Goal: Information Seeking & Learning: Learn about a topic

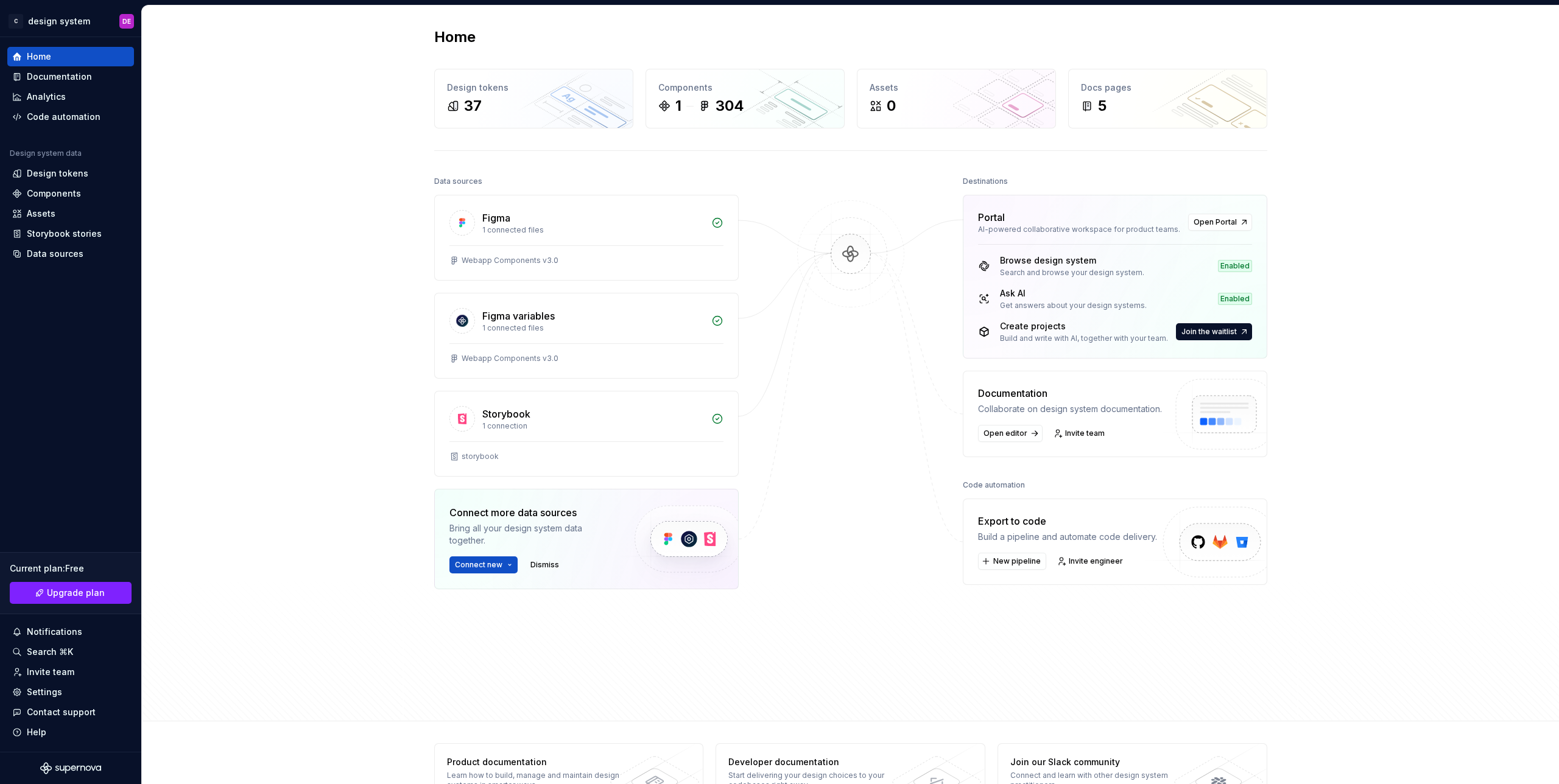
click at [1380, 267] on div "Home Design tokens 37 Components 1 304 Assets 0 Docs pages 5 Data sources Figma…" at bounding box center [850, 363] width 1417 height 716
click at [67, 197] on div "Components" at bounding box center [53, 193] width 54 height 12
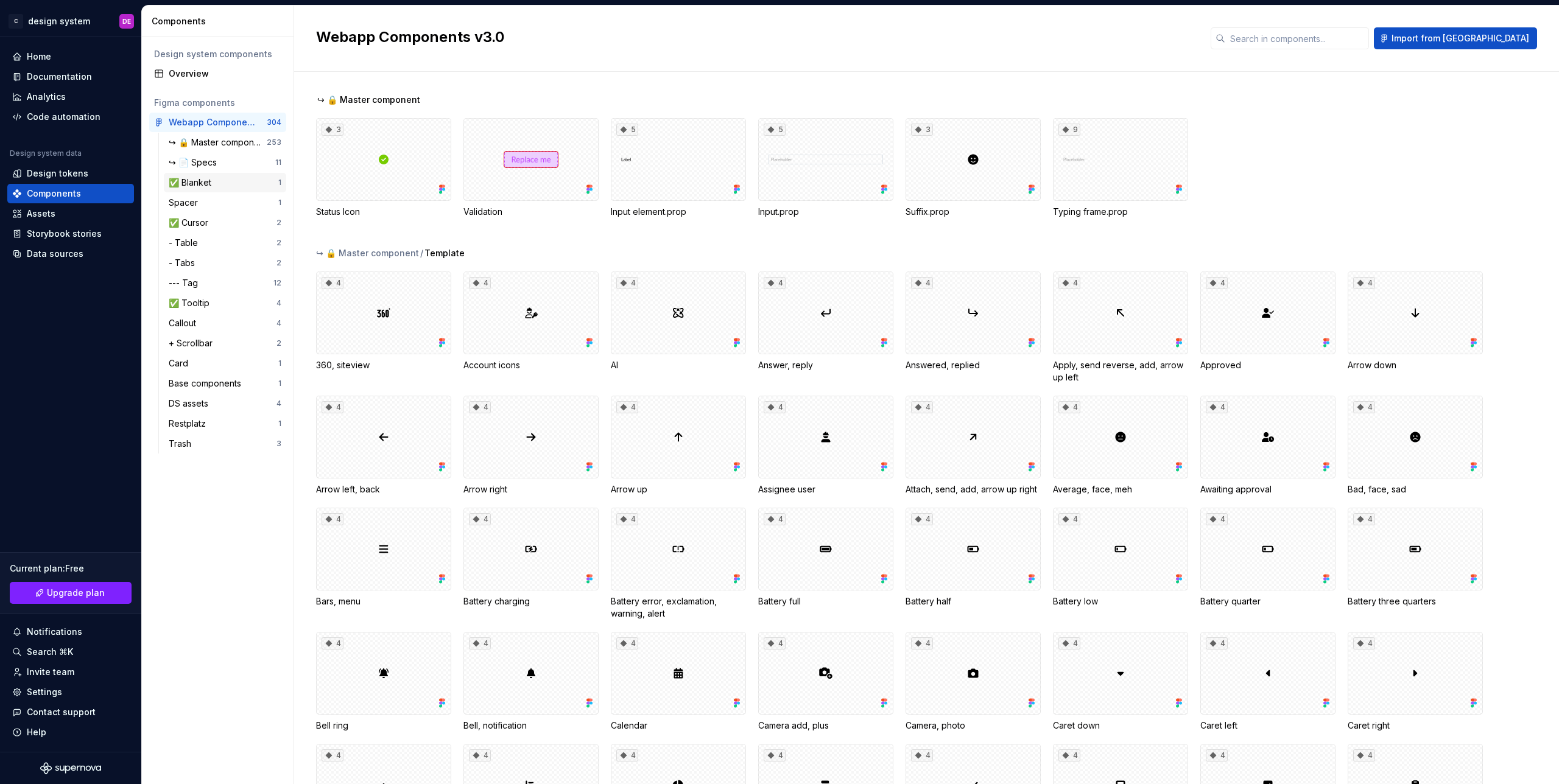
click at [229, 187] on div "✅ Blanket" at bounding box center [223, 182] width 109 height 12
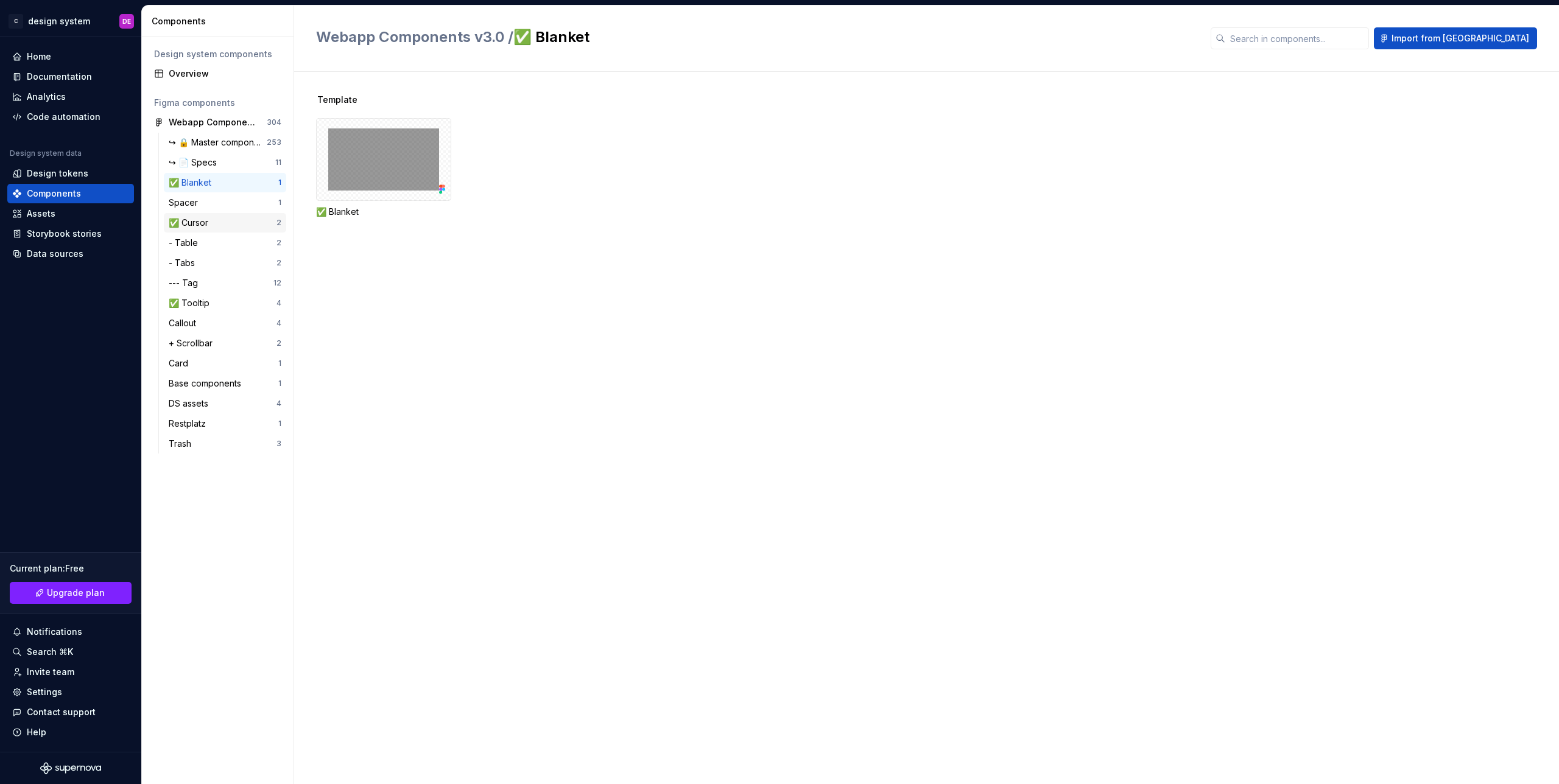
click at [221, 224] on div "✅ Cursor" at bounding box center [222, 222] width 108 height 12
click at [196, 248] on div "- Table" at bounding box center [185, 243] width 34 height 12
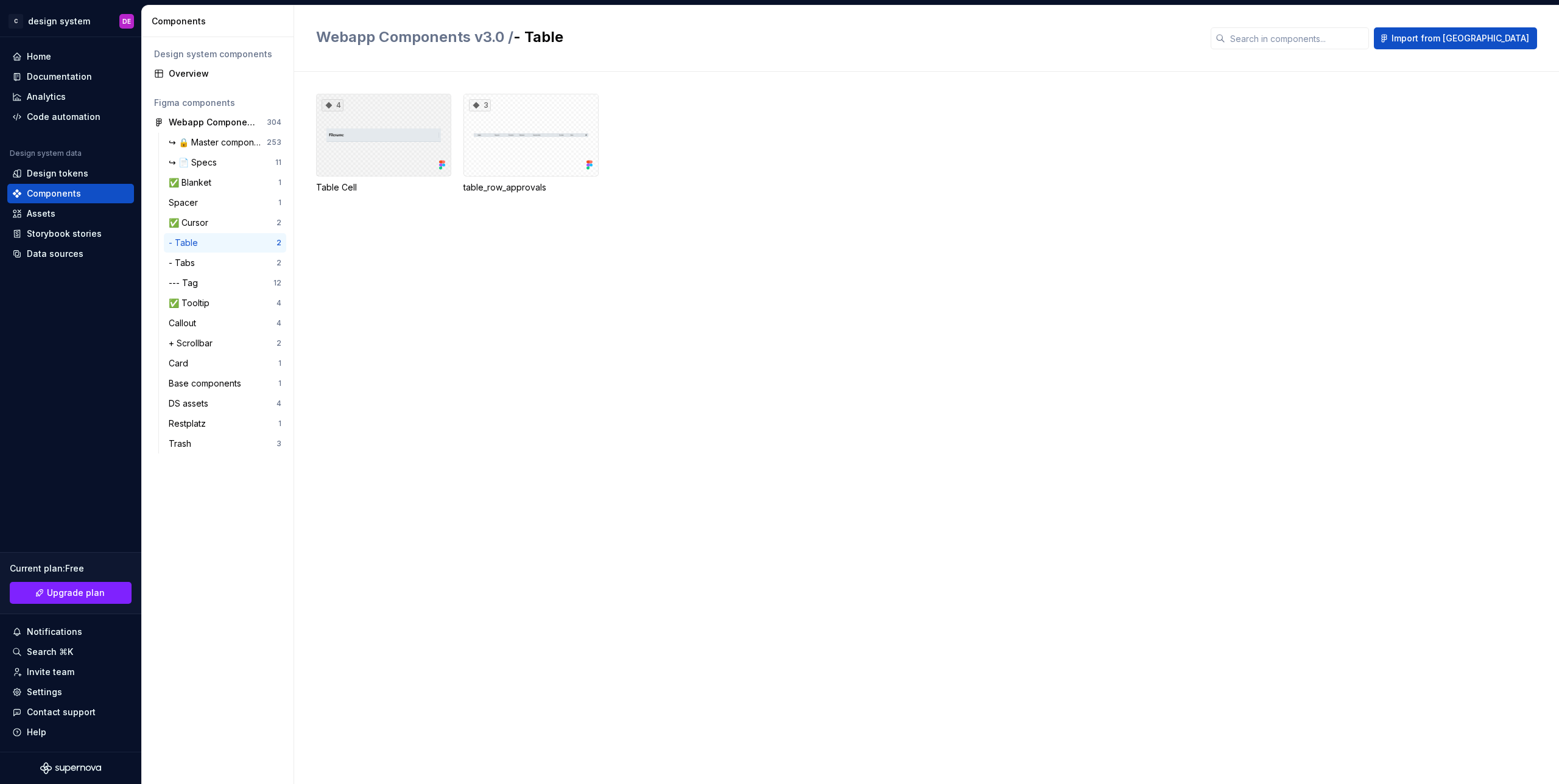
click at [352, 132] on div "4" at bounding box center [384, 135] width 135 height 83
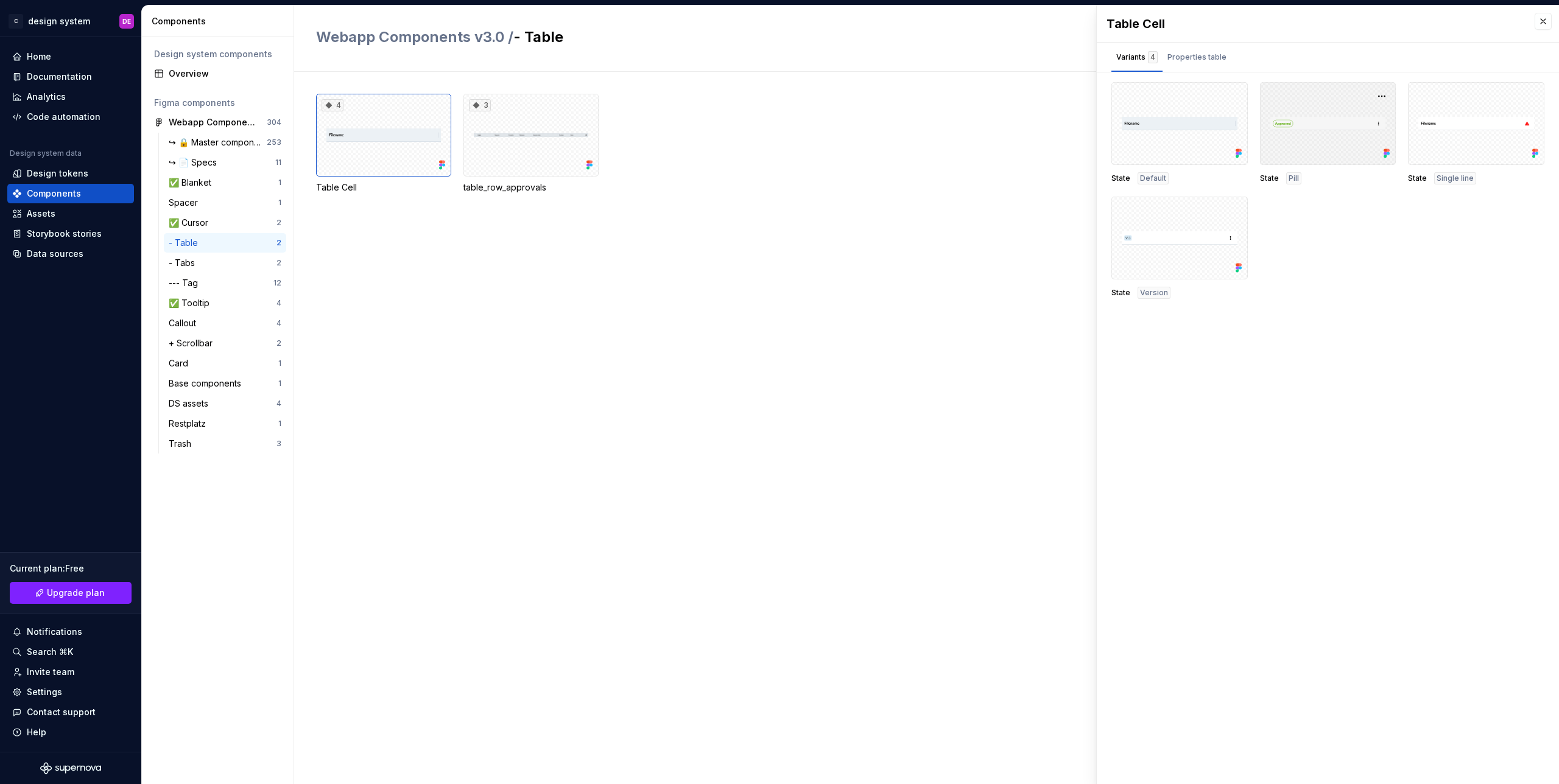
click at [1316, 126] on div at bounding box center [1328, 123] width 136 height 83
click at [1381, 96] on button "button" at bounding box center [1382, 96] width 17 height 17
click at [1349, 118] on div "Open in [GEOGRAPHIC_DATA]" at bounding box center [1344, 132] width 79 height 36
click at [925, 321] on div "4 Table Cell 3 table_row_approvals" at bounding box center [938, 428] width 1243 height 712
click at [1550, 20] on button "button" at bounding box center [1544, 21] width 17 height 17
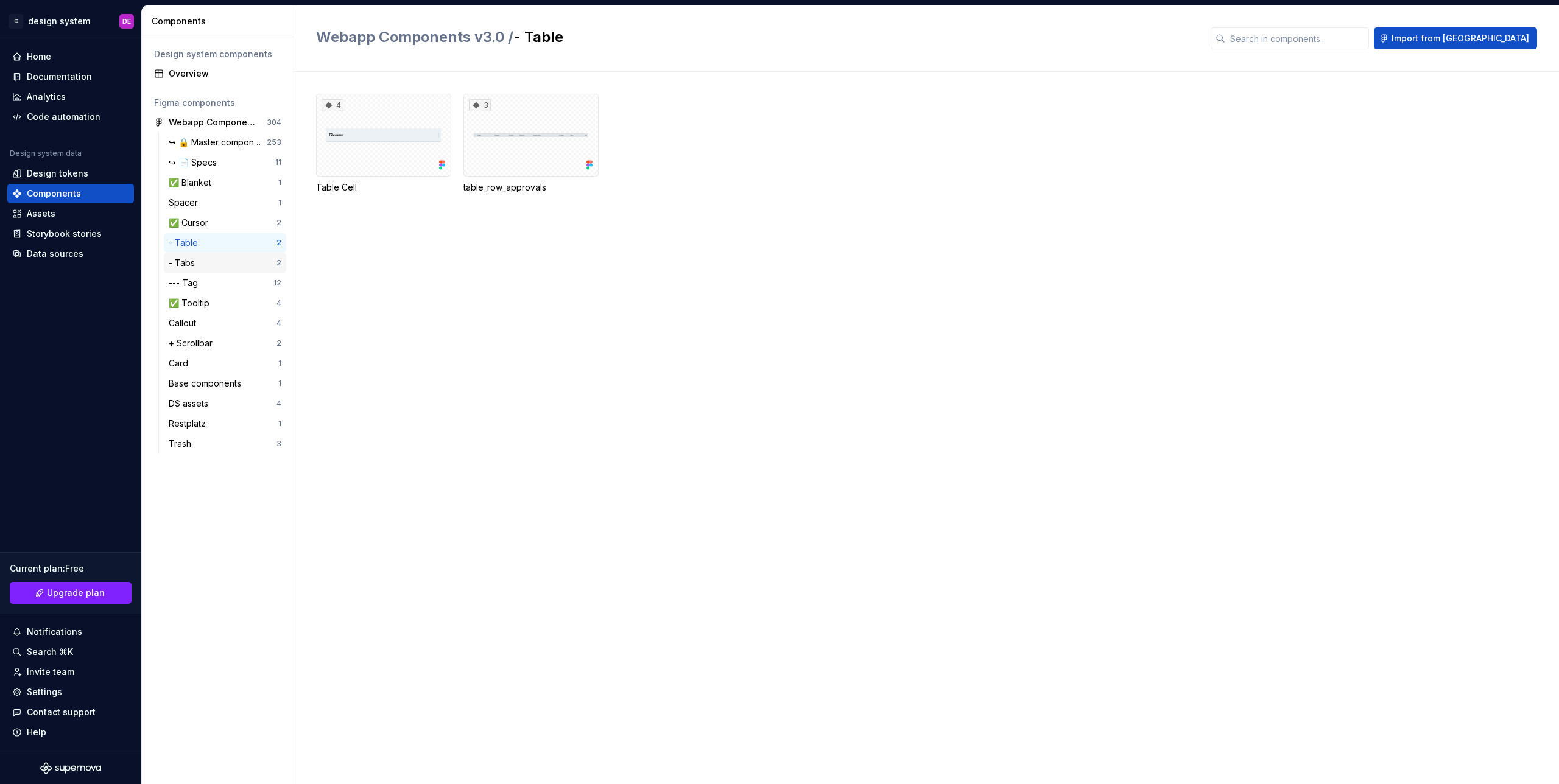
click at [224, 262] on div "- Tabs" at bounding box center [222, 262] width 108 height 12
click at [210, 283] on div "--- Tag" at bounding box center [220, 283] width 105 height 12
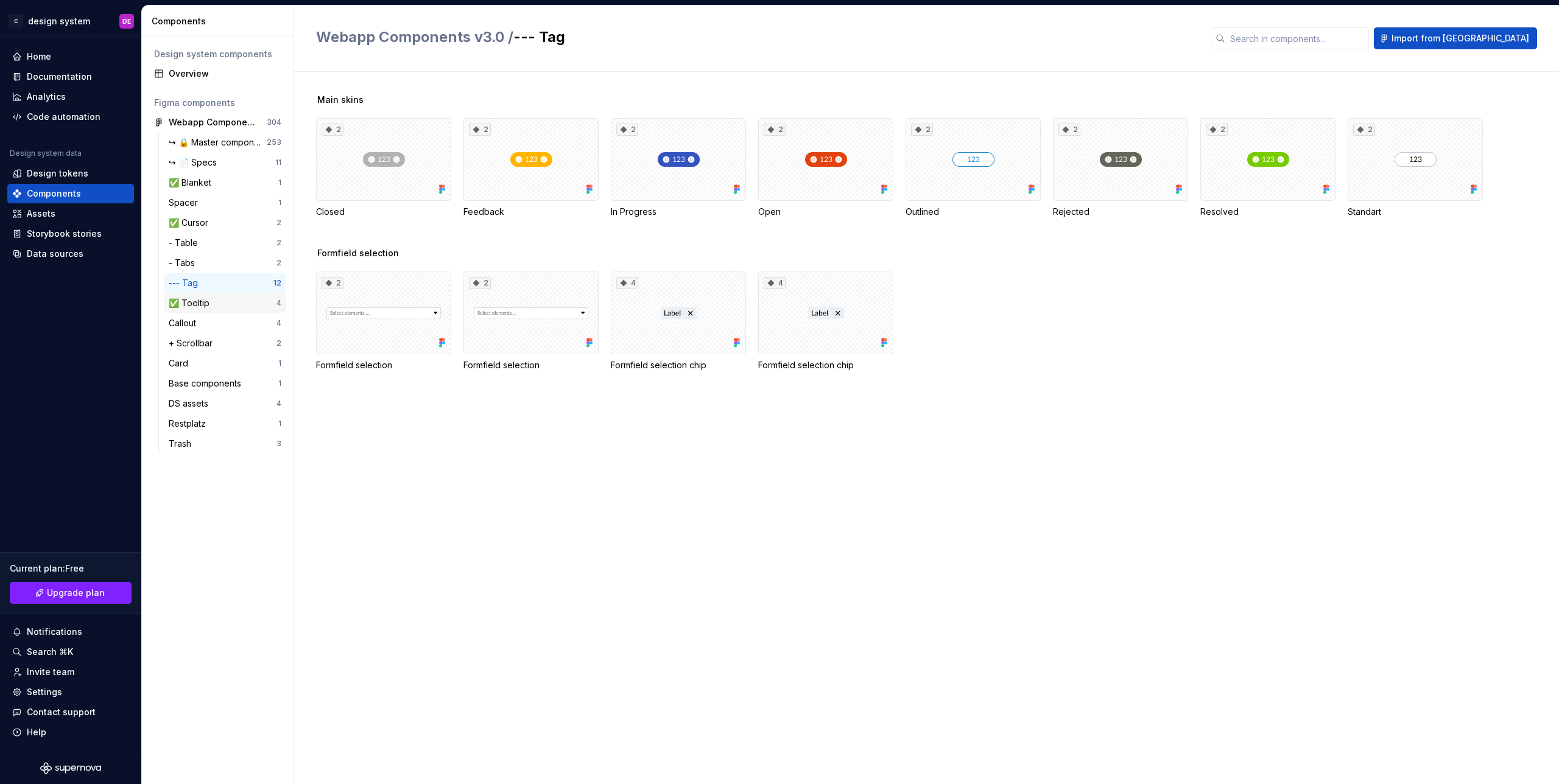
click at [213, 304] on div "✅ Tooltip" at bounding box center [222, 303] width 108 height 12
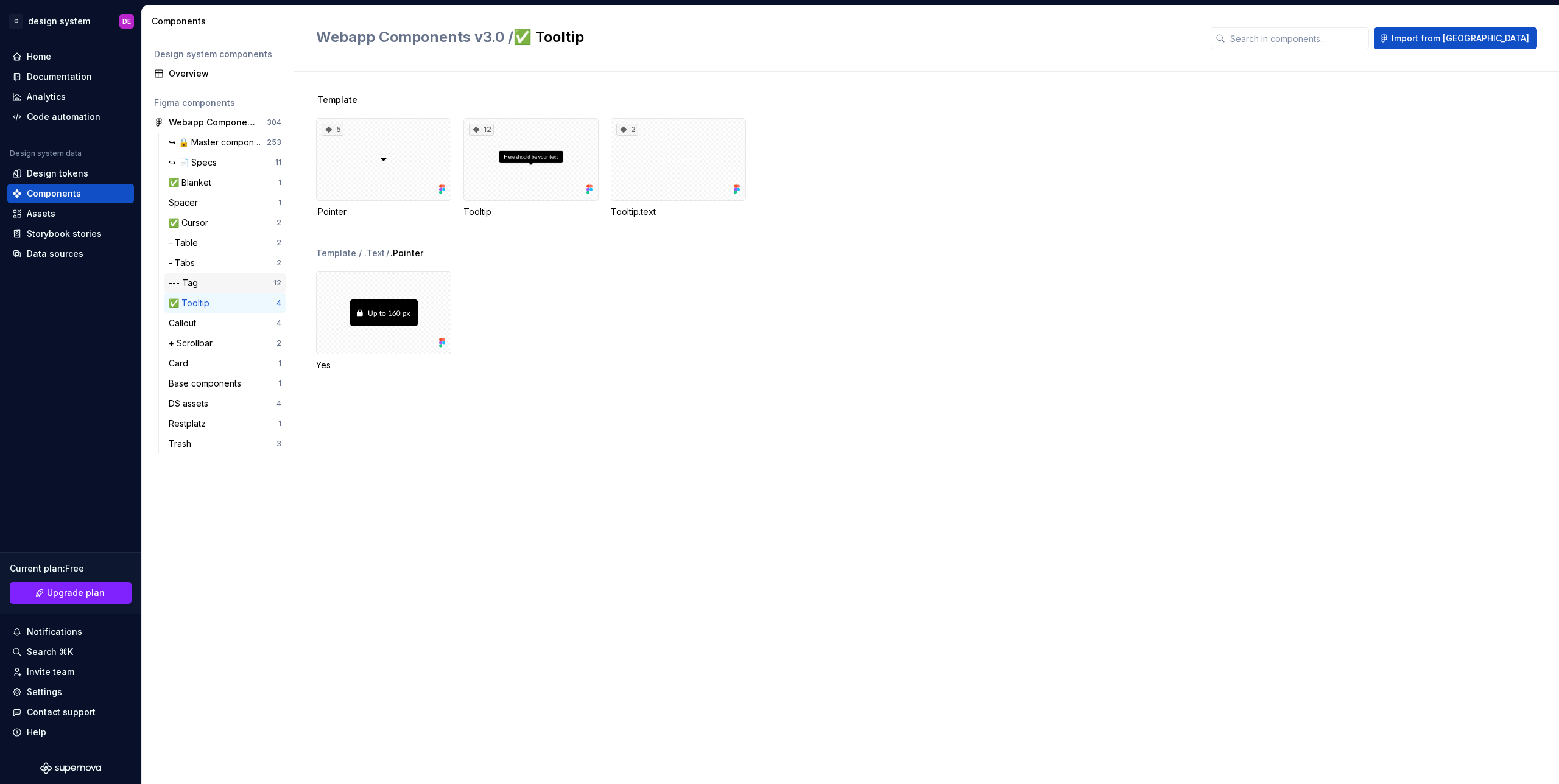
click at [210, 290] on div "--- Tag 12" at bounding box center [225, 283] width 122 height 20
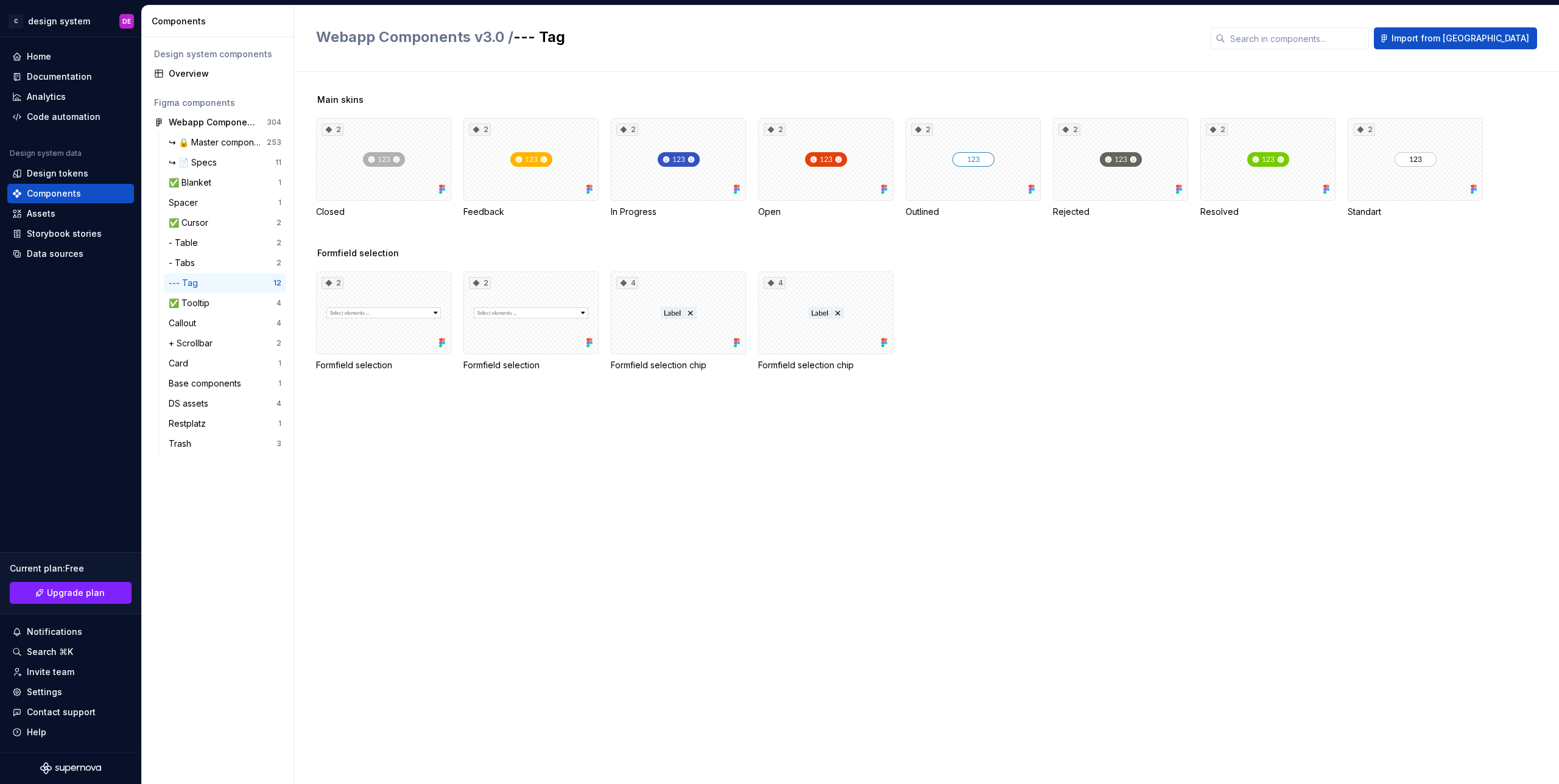
click at [1163, 381] on div "Formfield selection 2 Formfield selection 2 Formfield selection 4 Formfield sel…" at bounding box center [938, 323] width 1243 height 154
click at [213, 407] on div "DS assets" at bounding box center [222, 403] width 108 height 12
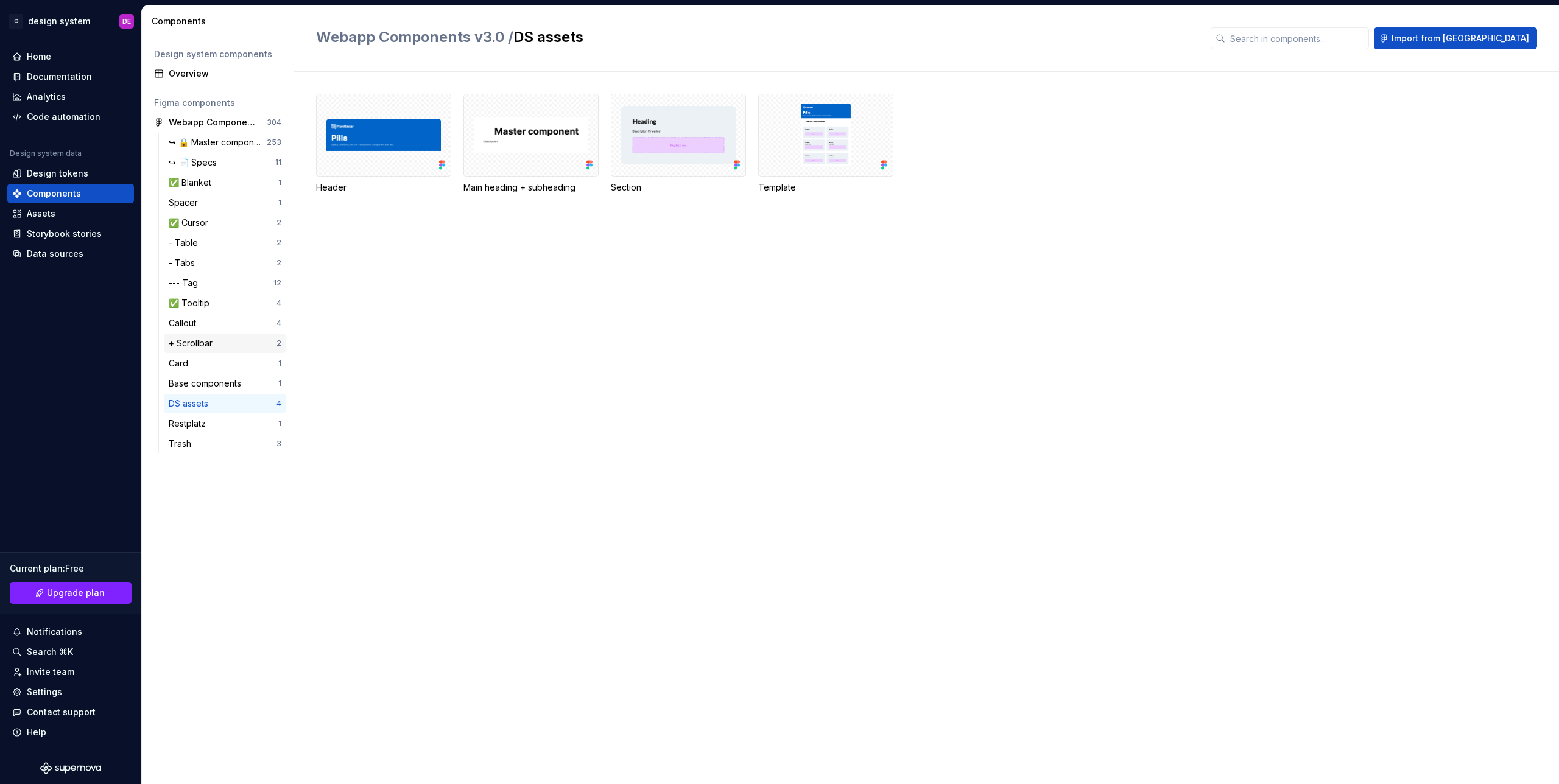
click at [189, 338] on div "+ Scrollbar" at bounding box center [192, 343] width 48 height 12
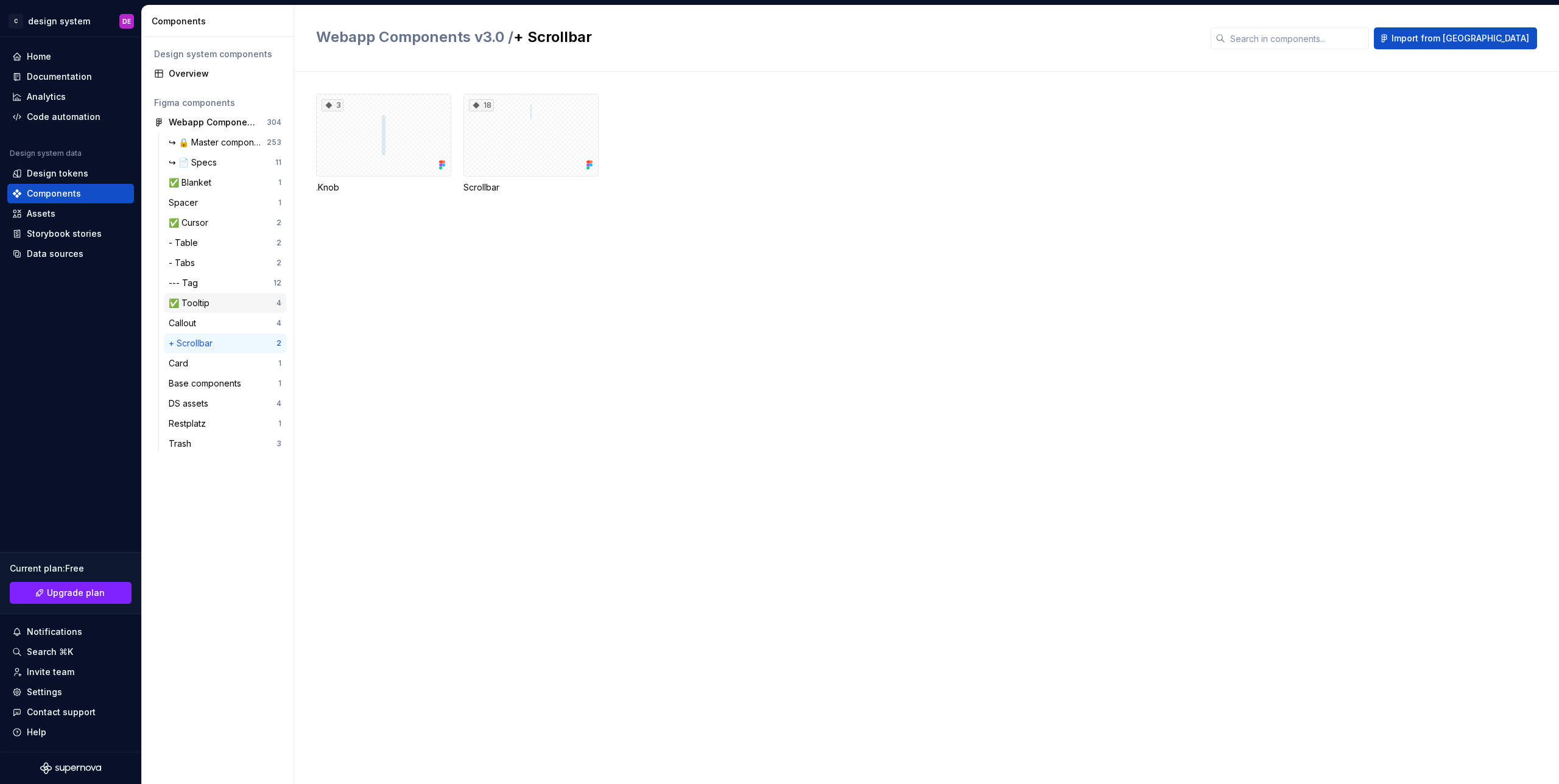
click at [200, 306] on div "✅ Tooltip" at bounding box center [191, 303] width 46 height 12
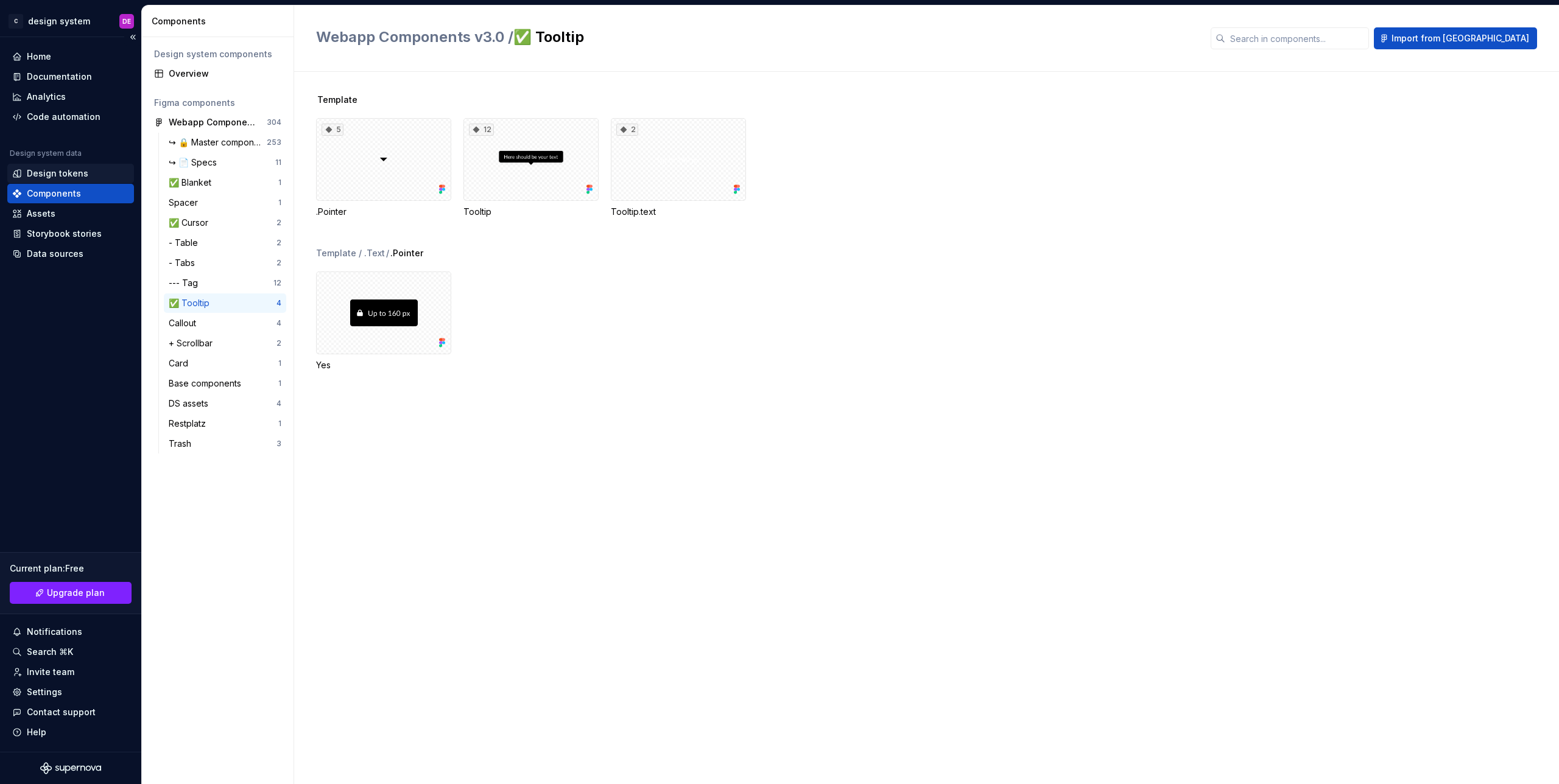
click at [98, 168] on div "Design tokens" at bounding box center [70, 173] width 117 height 12
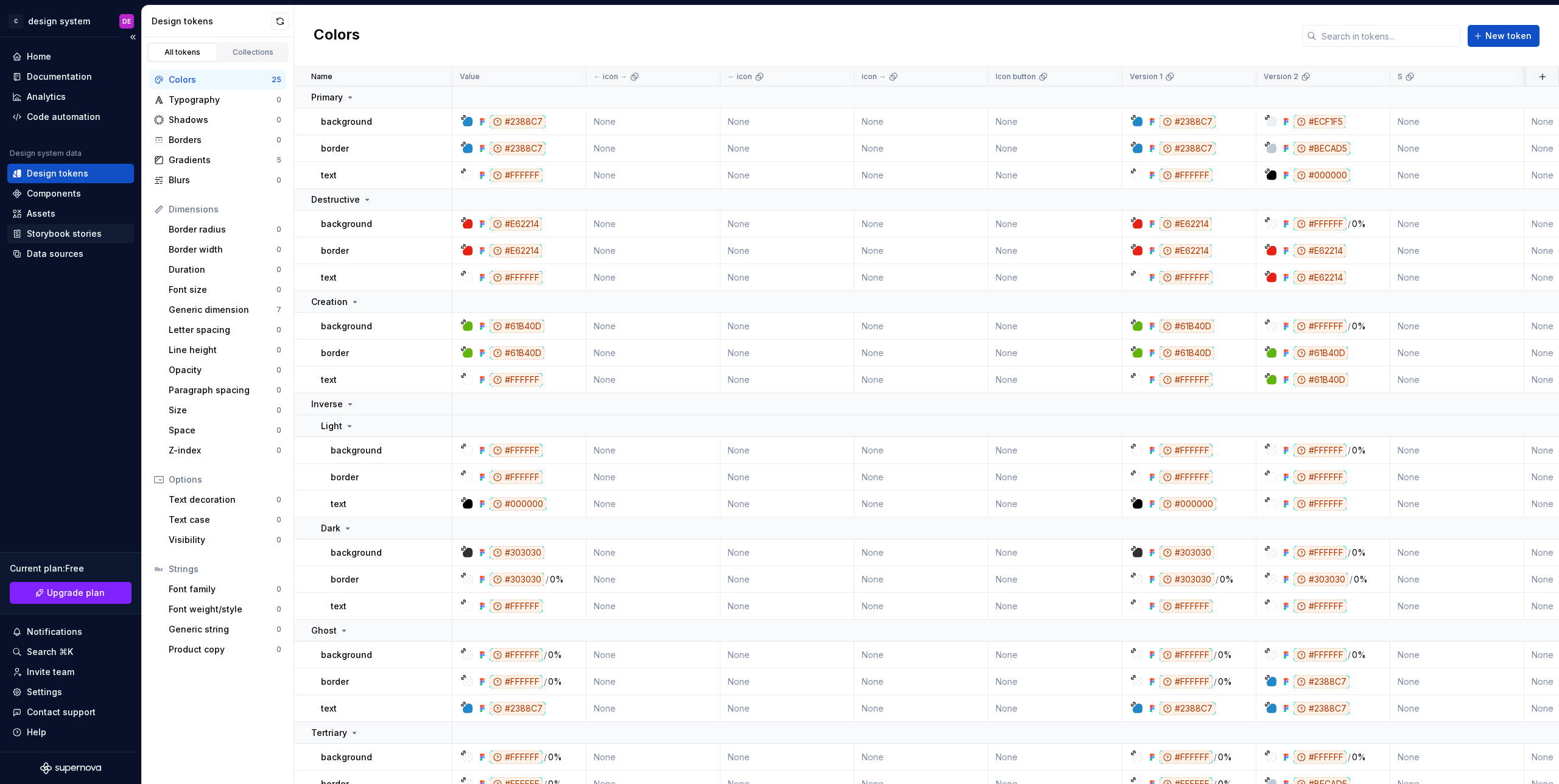
click at [58, 227] on div "Storybook stories" at bounding box center [70, 234] width 127 height 20
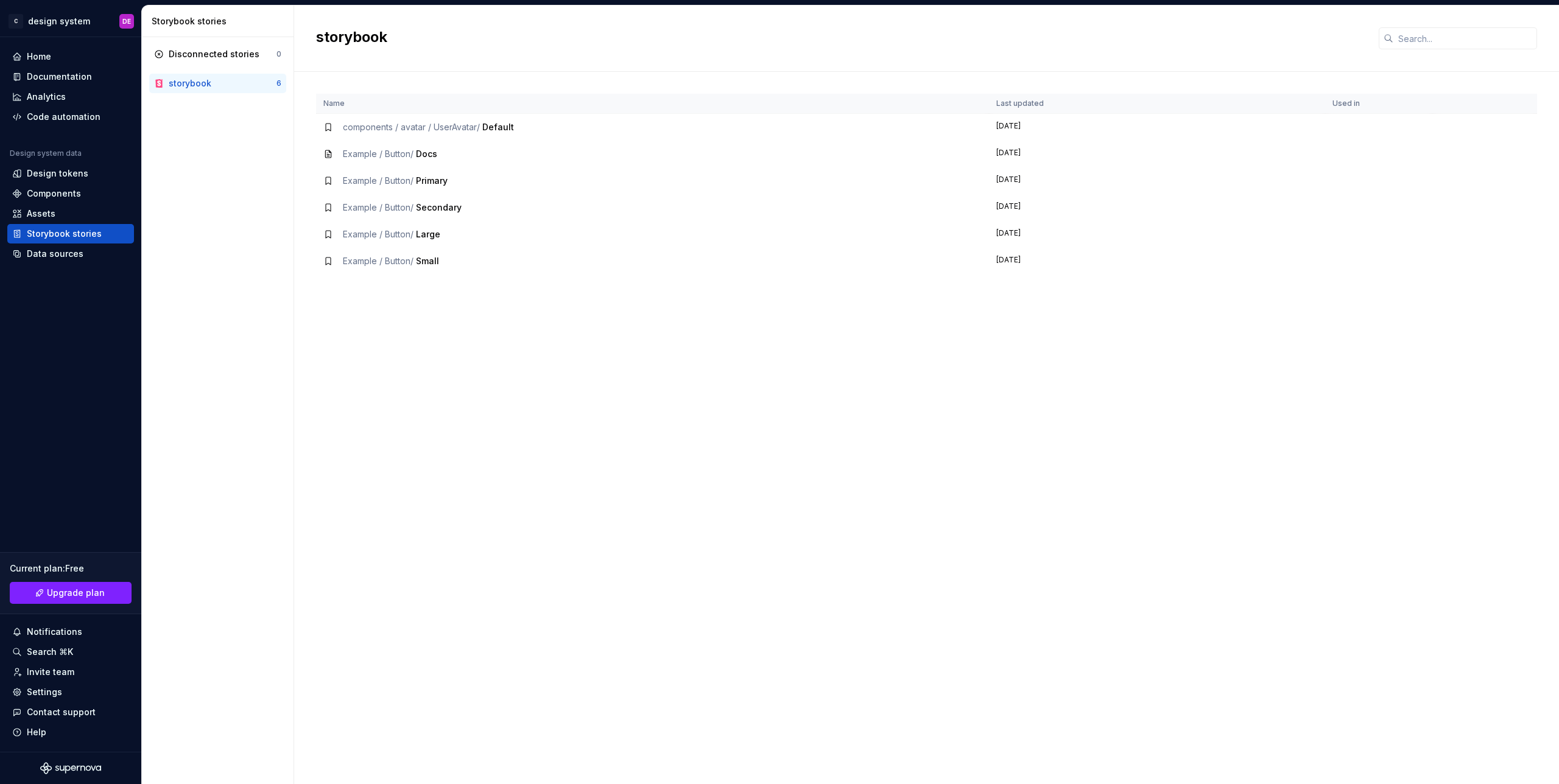
click at [444, 153] on div "Example / Button / Docs" at bounding box center [653, 154] width 658 height 12
click at [88, 224] on div "Storybook stories" at bounding box center [70, 234] width 127 height 20
click at [93, 217] on div "Assets" at bounding box center [70, 213] width 117 height 12
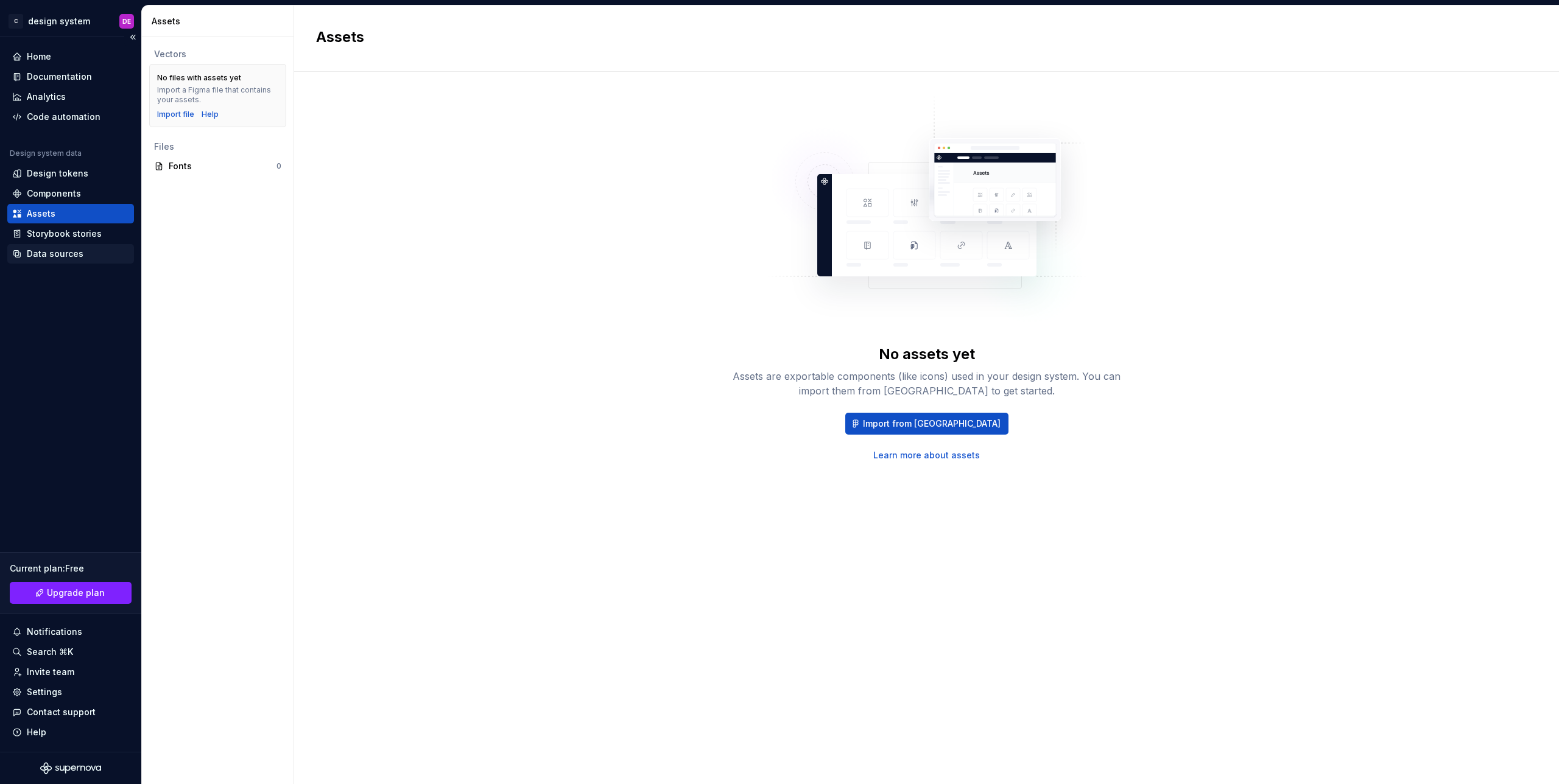
click at [44, 254] on div "Data sources" at bounding box center [55, 253] width 57 height 12
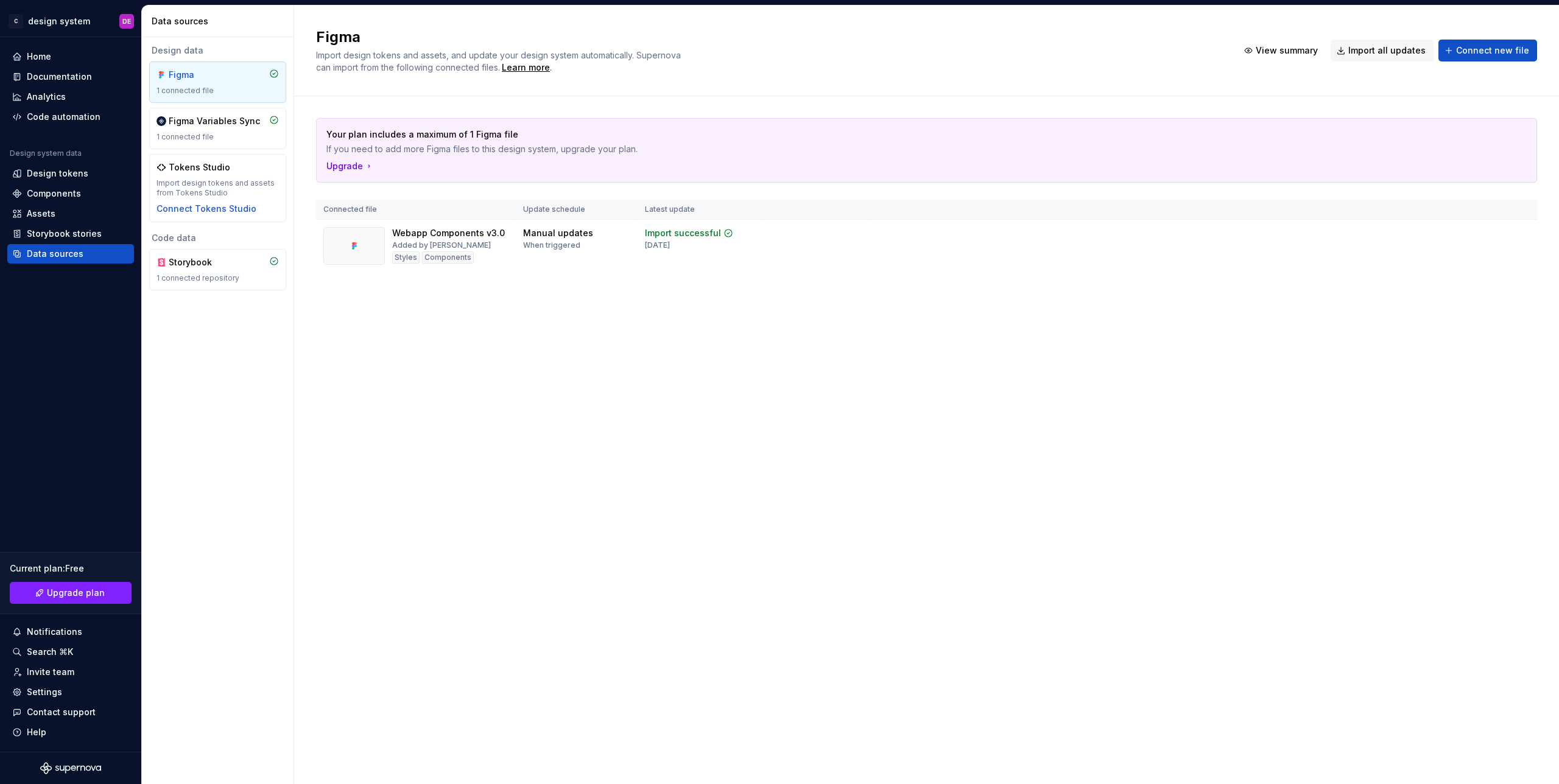
click at [222, 358] on div "Design data Figma 1 connected file Figma Variables Sync 1 connected file Tokens…" at bounding box center [218, 410] width 152 height 747
click at [76, 167] on div "Design tokens" at bounding box center [70, 174] width 127 height 20
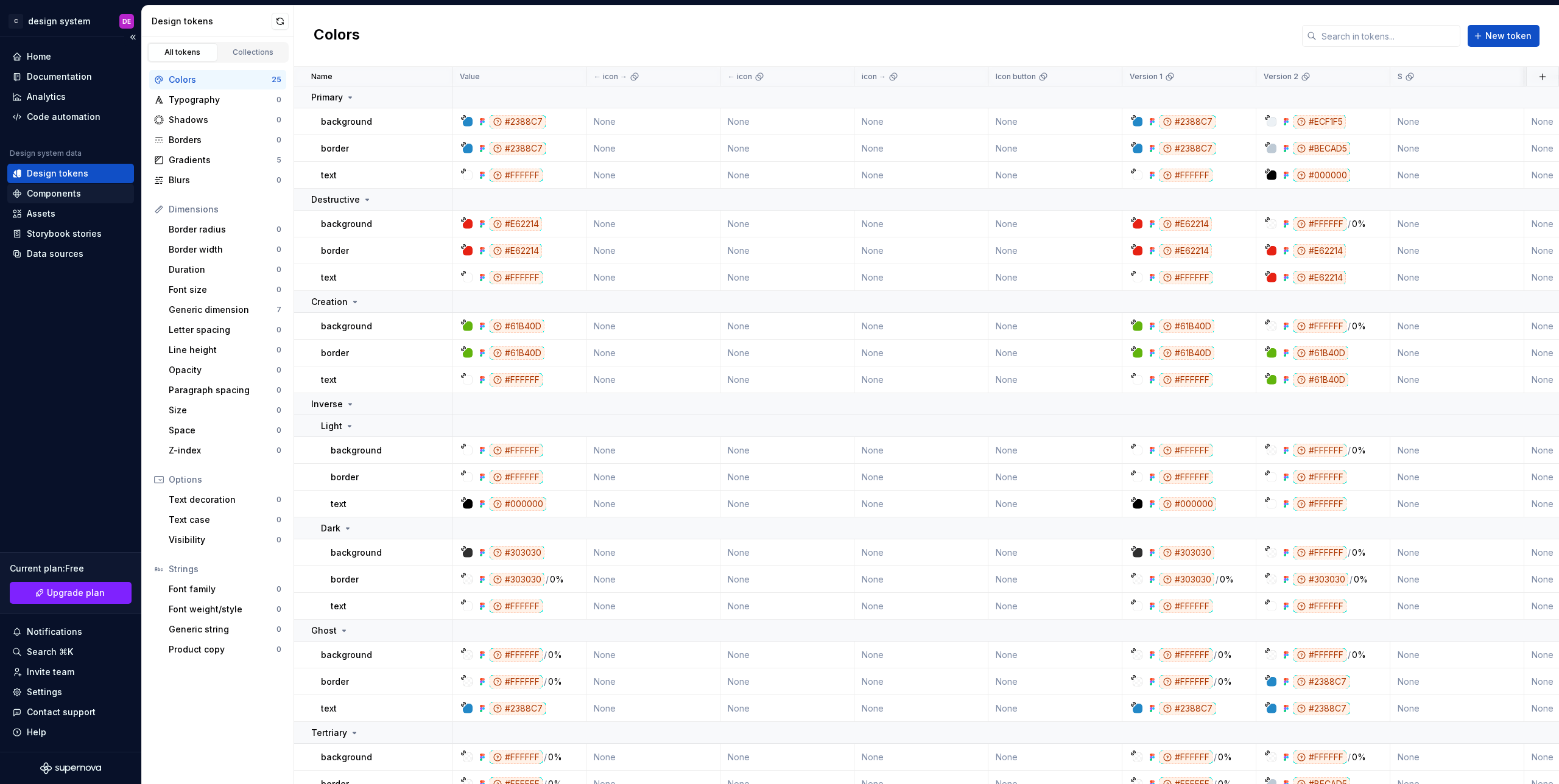
click at [44, 191] on div "Components" at bounding box center [53, 193] width 54 height 12
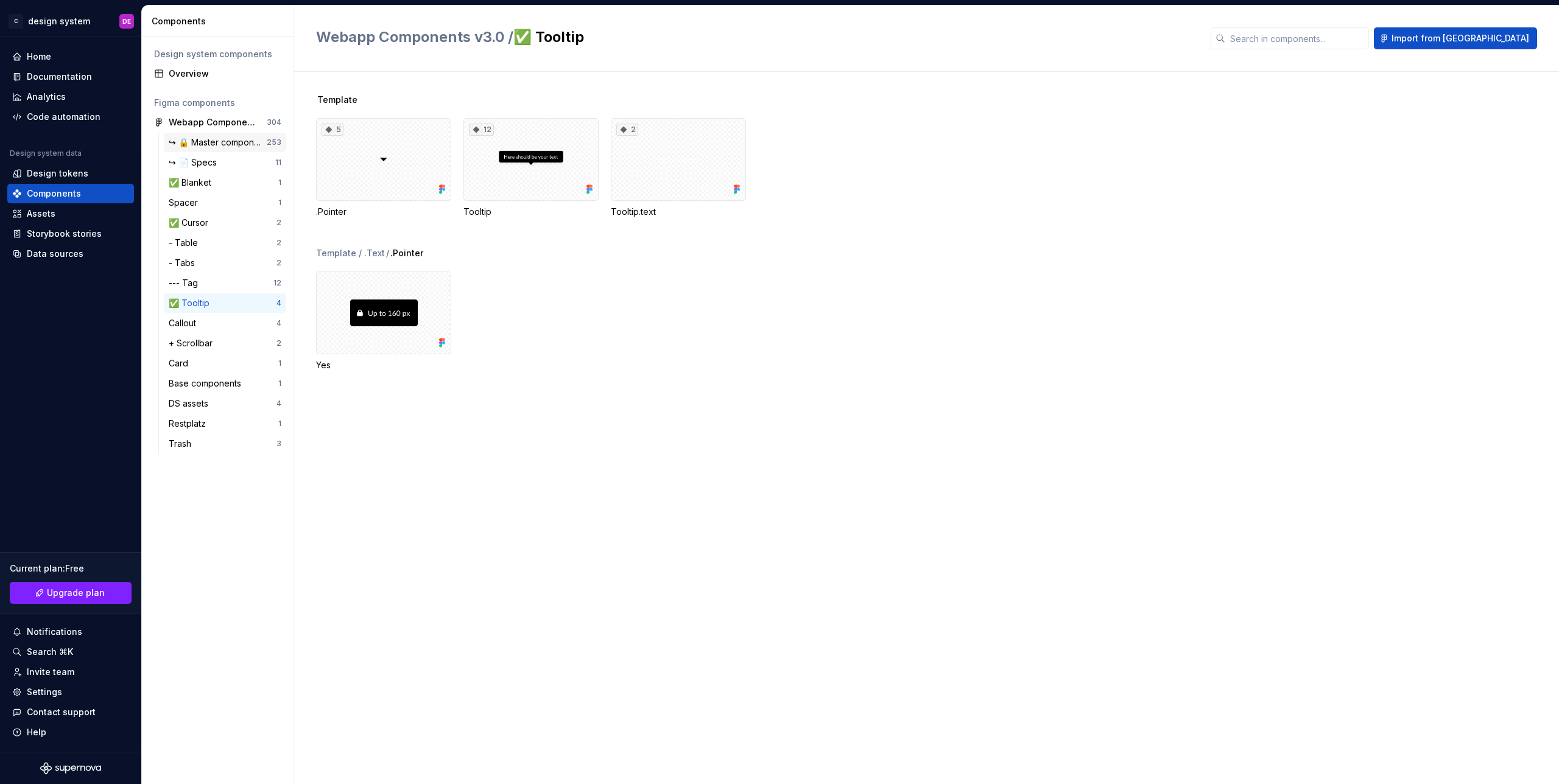
click at [230, 142] on div "↪ 🔒 Master component" at bounding box center [218, 142] width 98 height 12
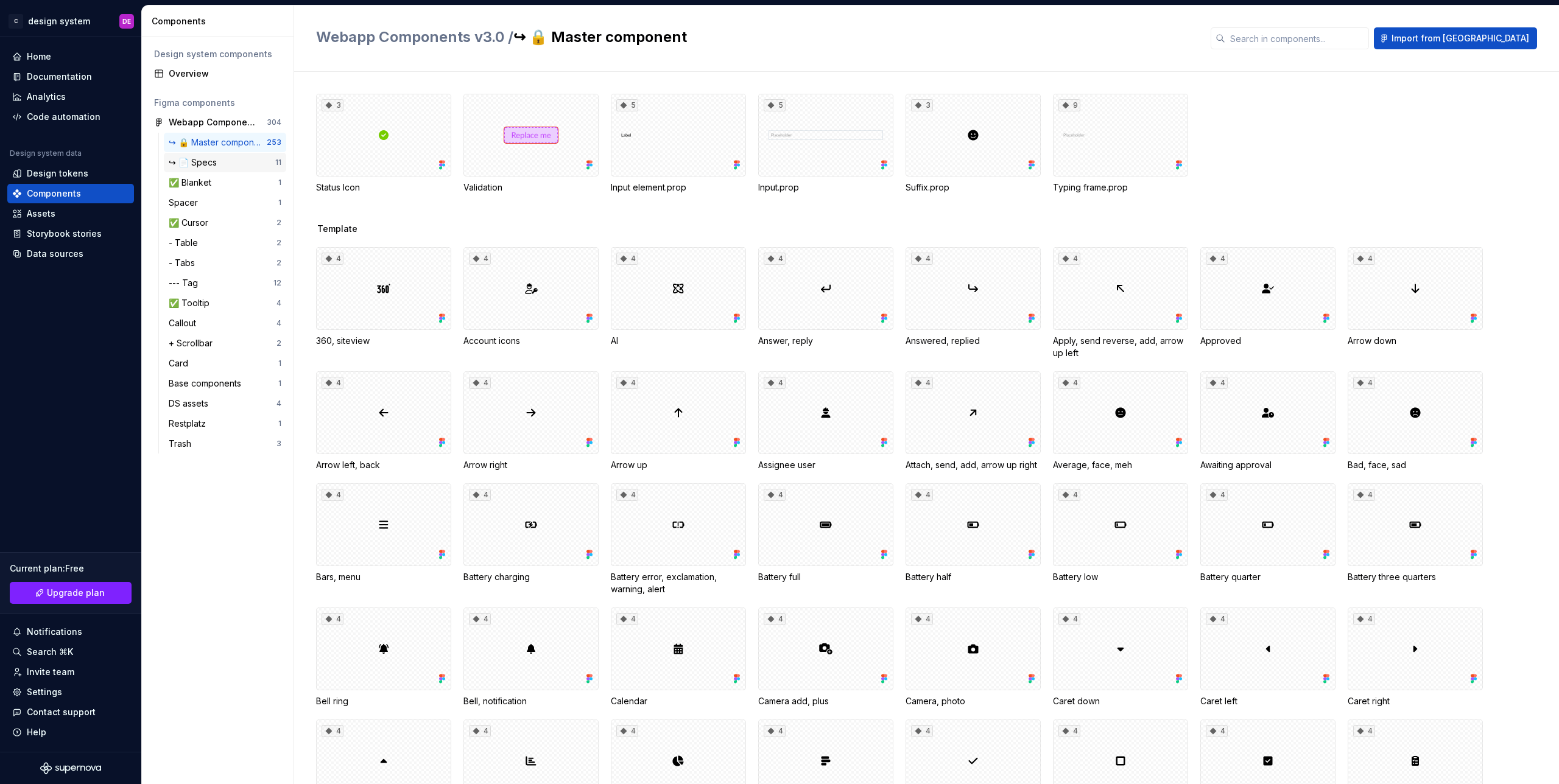
click at [201, 165] on div "↪ 📄 Specs" at bounding box center [195, 162] width 53 height 12
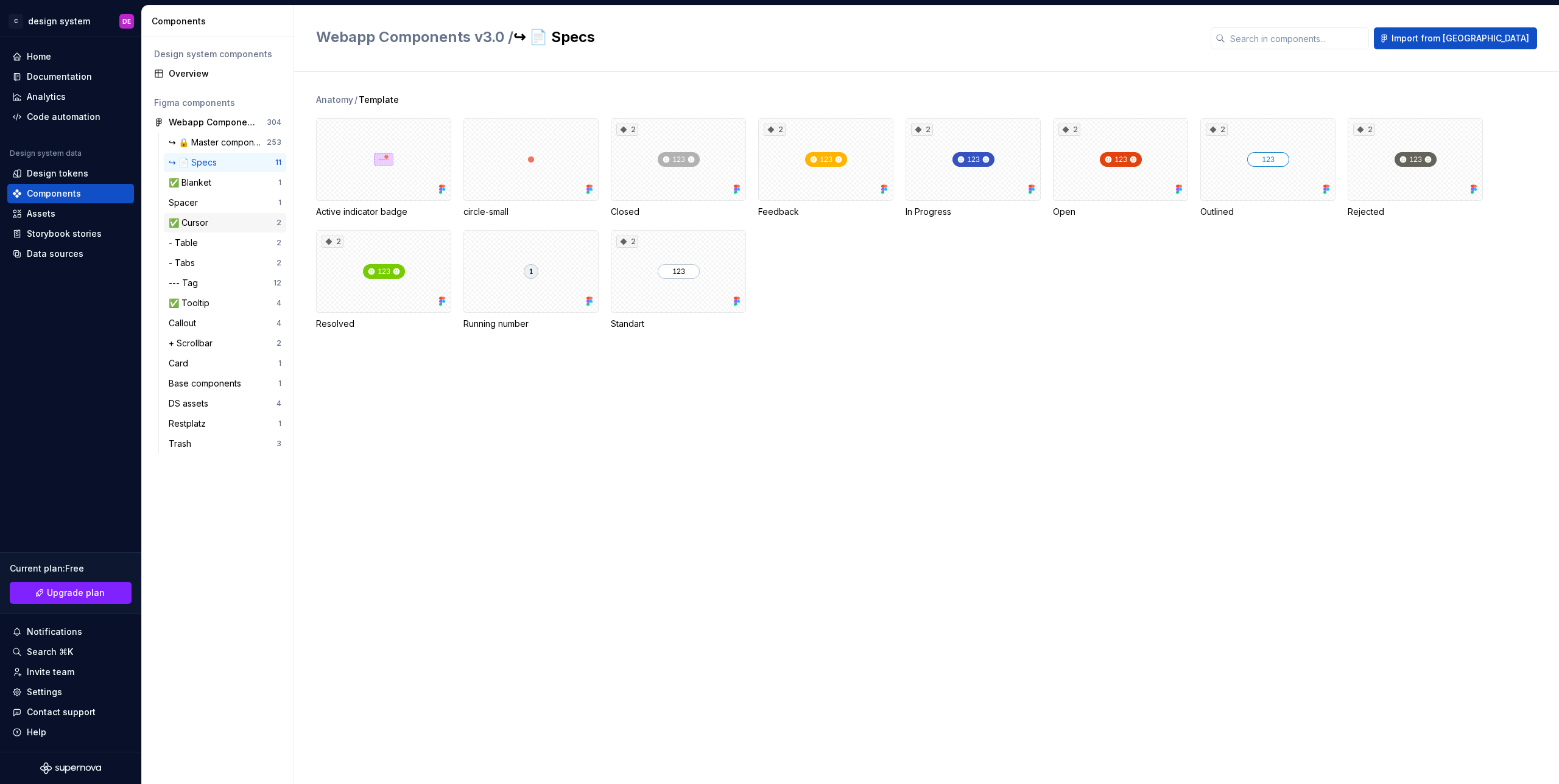
click at [222, 224] on div "✅ Cursor" at bounding box center [222, 222] width 108 height 12
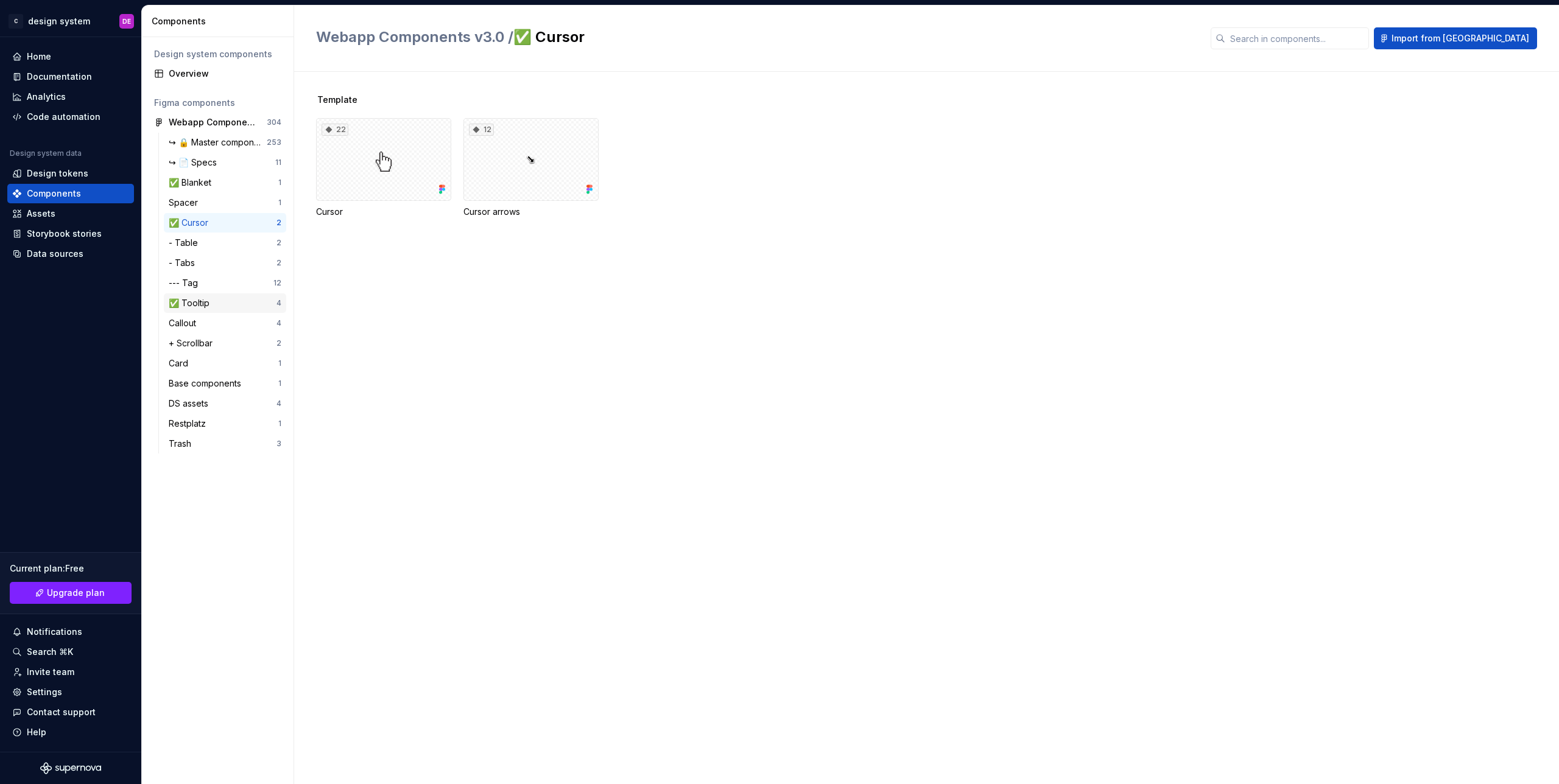
click at [197, 302] on div "✅ Tooltip" at bounding box center [191, 303] width 46 height 12
click at [526, 337] on div "Yes" at bounding box center [938, 321] width 1243 height 100
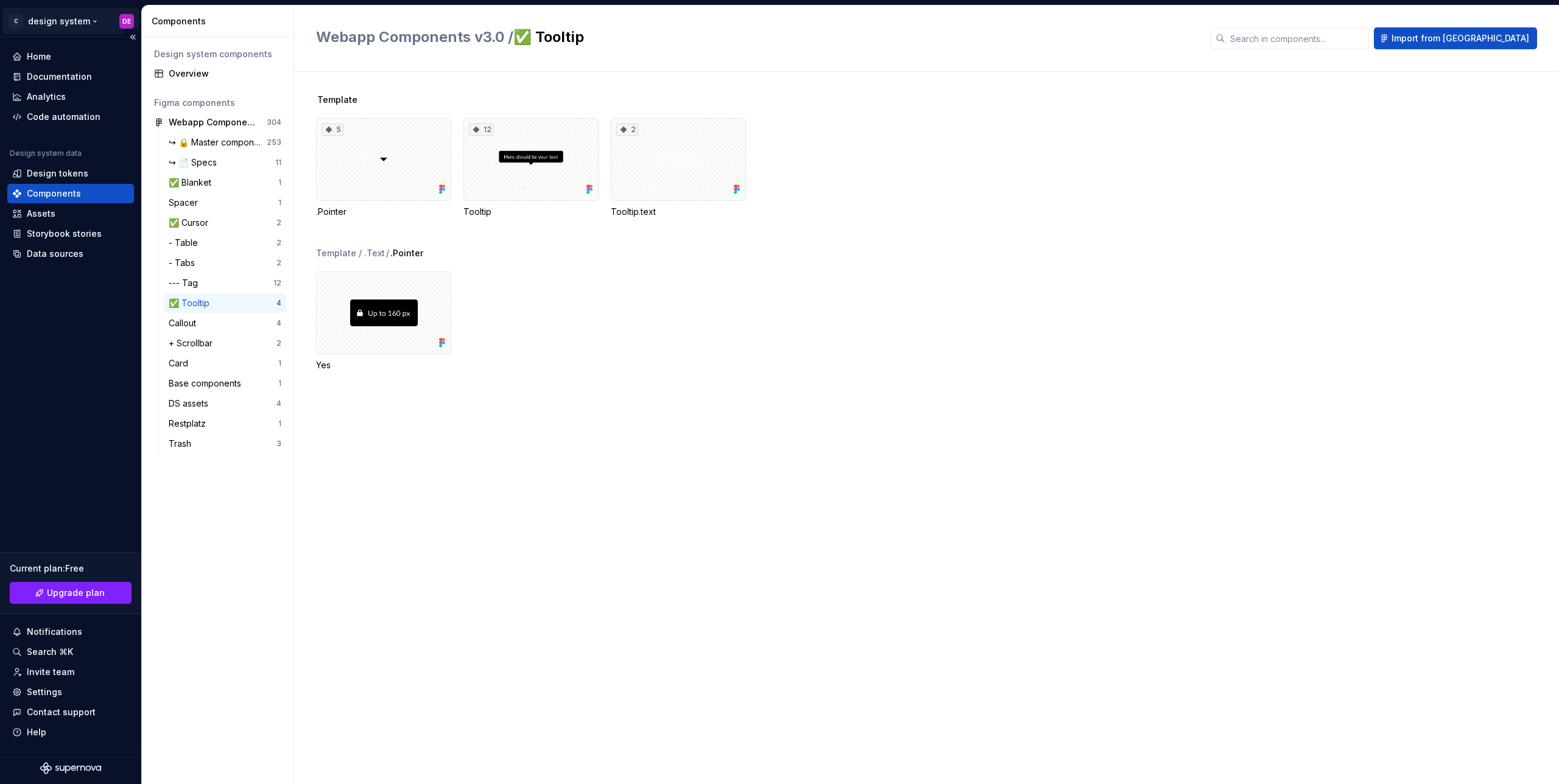
click at [97, 22] on html "C design system DE Home Documentation Analytics Code automation Design system d…" at bounding box center [780, 392] width 1559 height 784
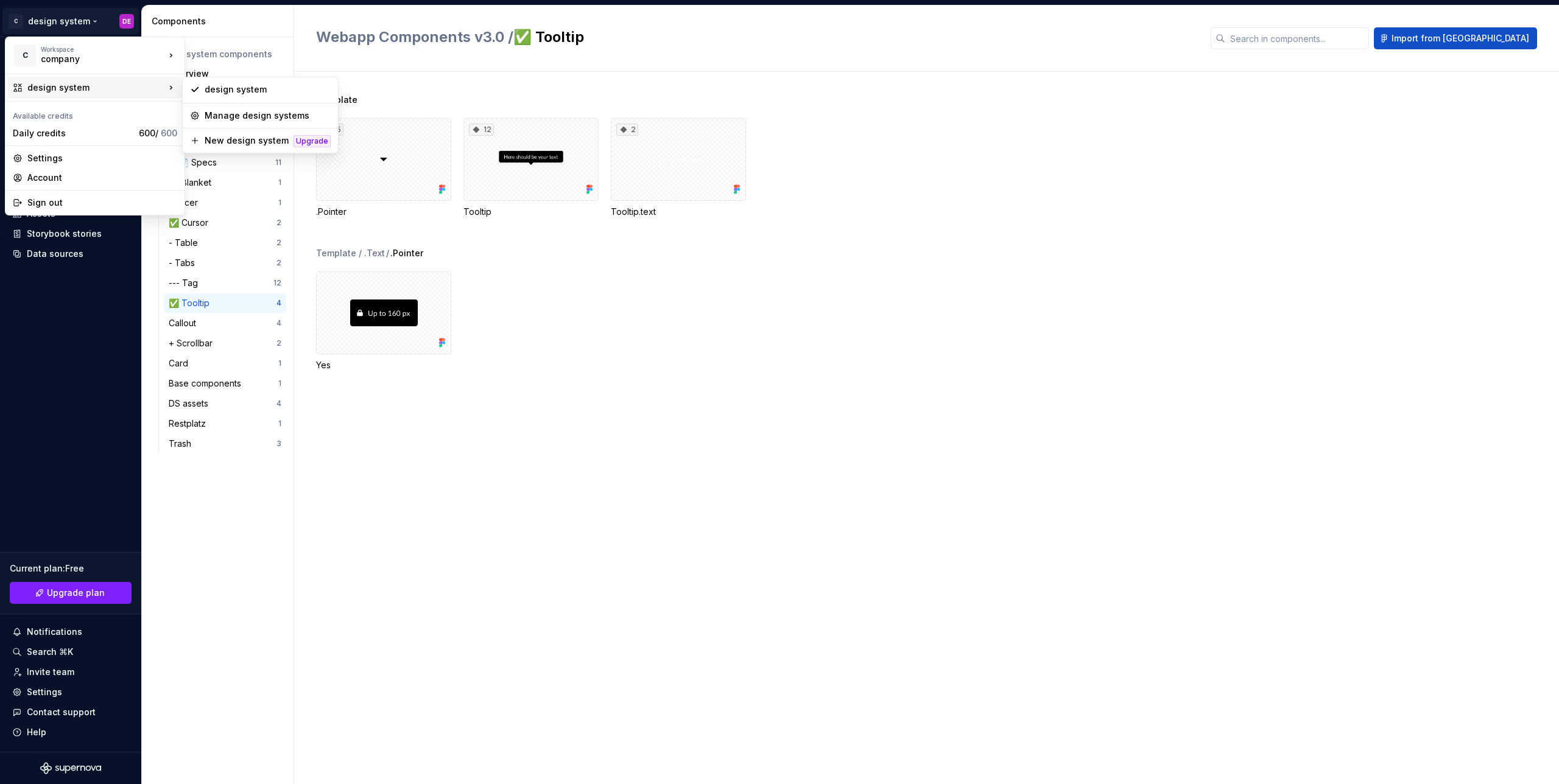
click at [663, 291] on html "C design system DE Home Documentation Analytics Code automation Design system d…" at bounding box center [780, 392] width 1559 height 784
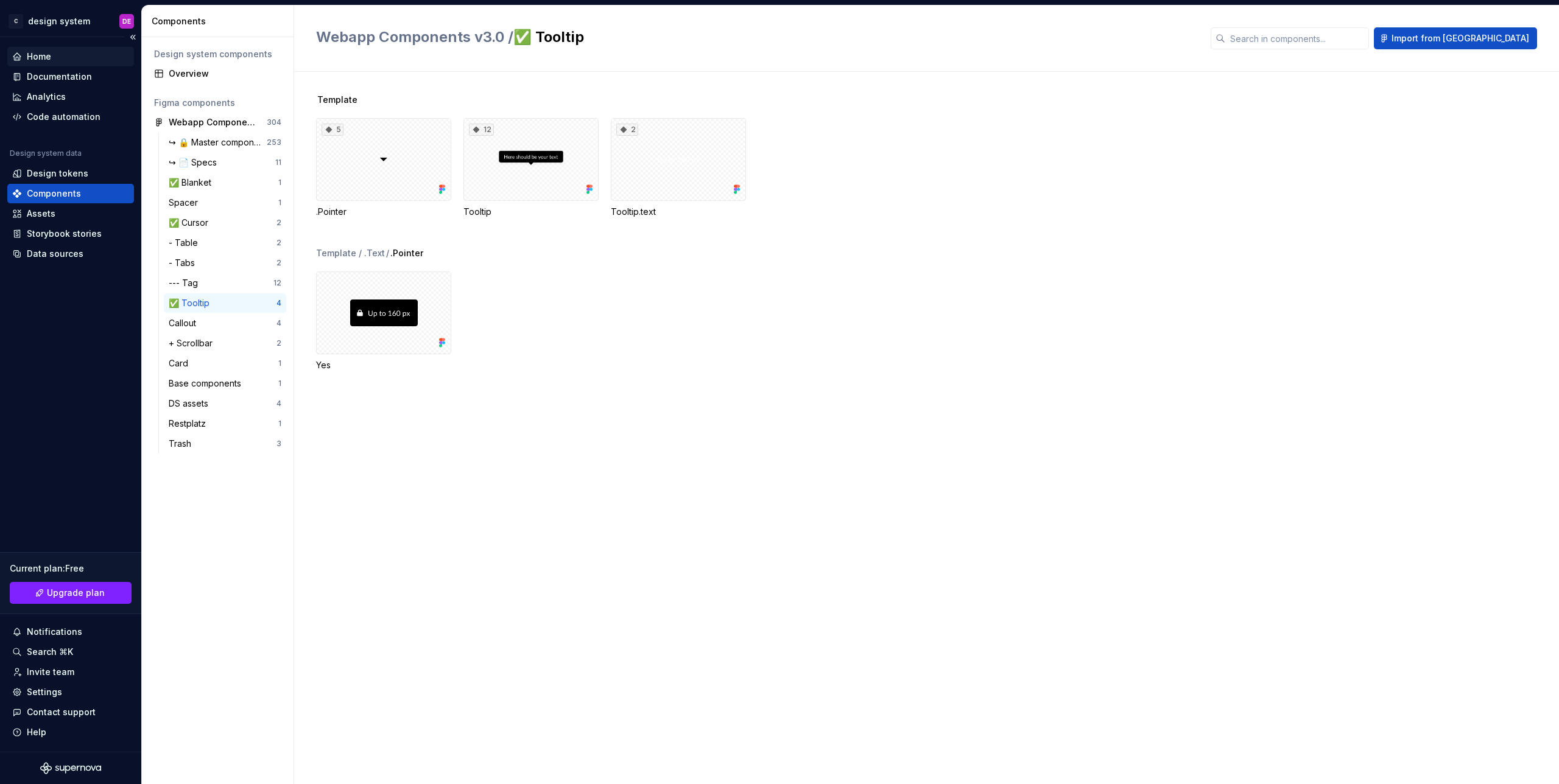
click at [60, 62] on div "Home" at bounding box center [70, 57] width 127 height 20
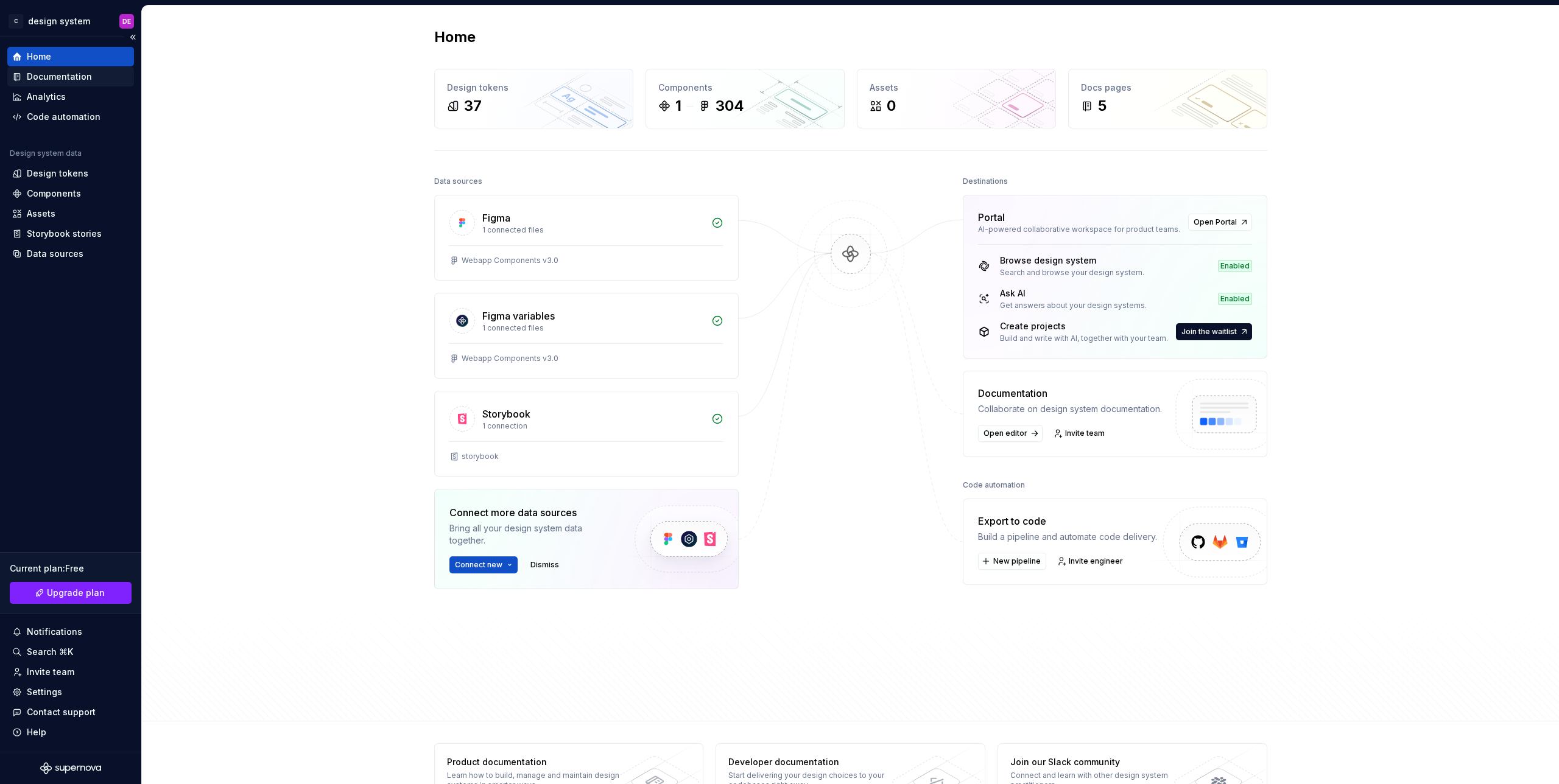
click at [109, 85] on div "Documentation" at bounding box center [70, 76] width 127 height 20
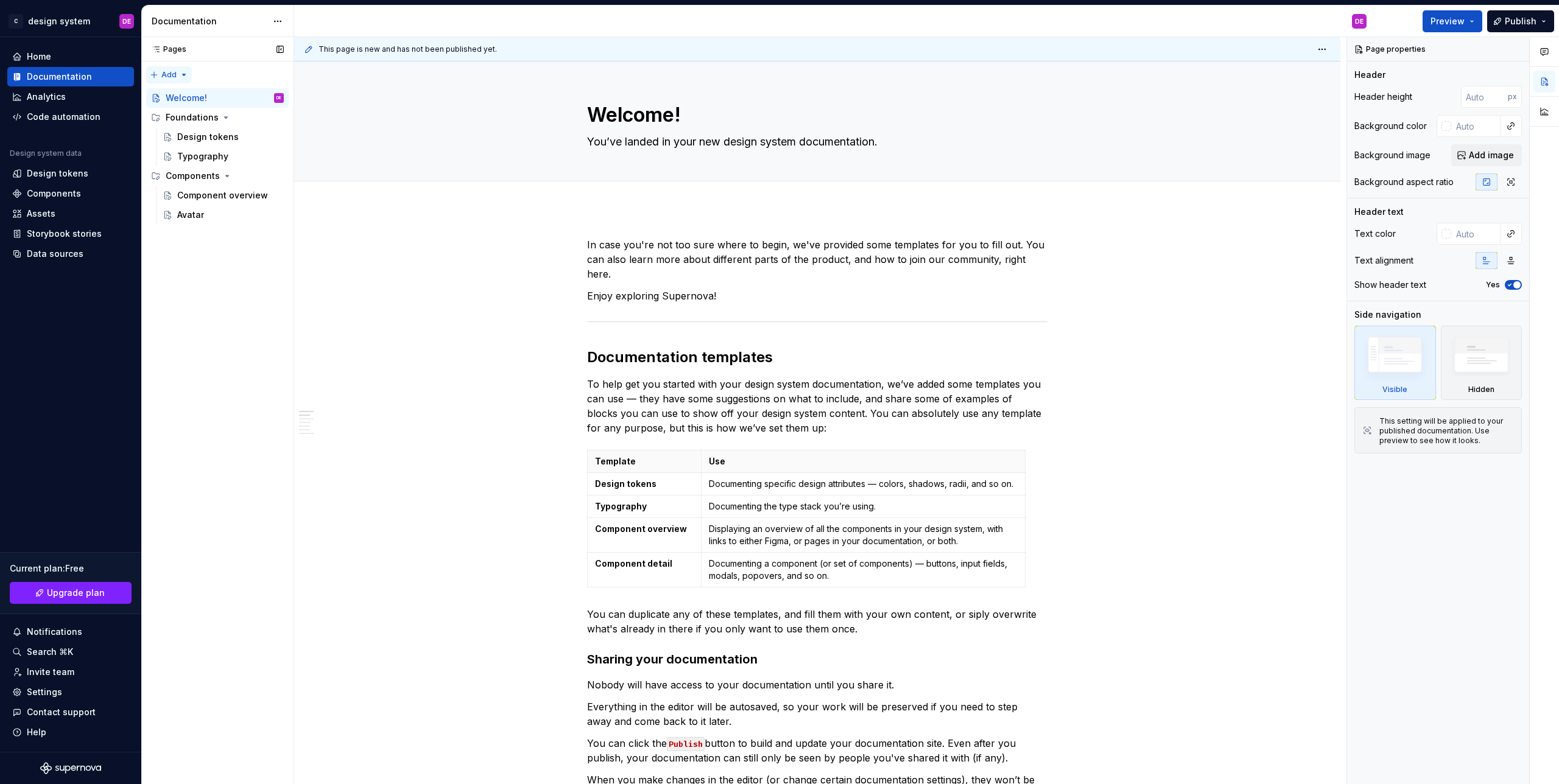
type textarea "*"
